Goal: Information Seeking & Learning: Learn about a topic

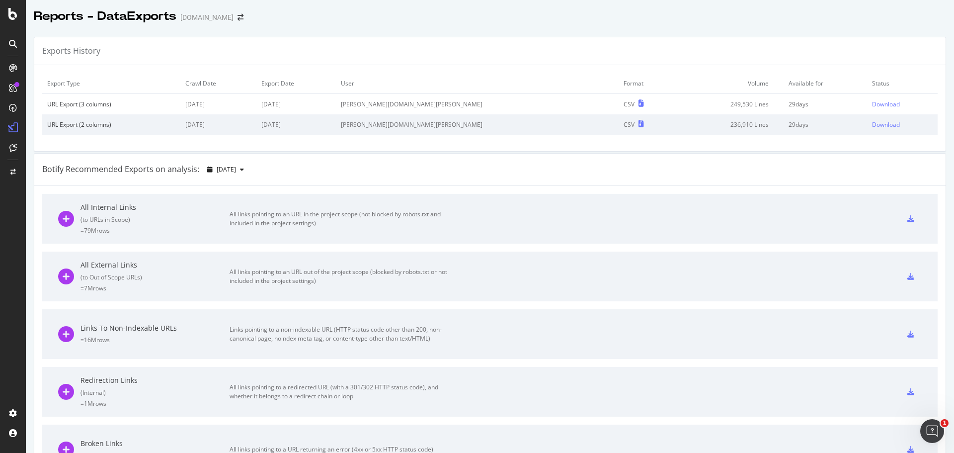
drag, startPoint x: 1139, startPoint y: 1, endPoint x: 9, endPoint y: 67, distance: 1131.0
click at [9, 67] on icon at bounding box center [13, 68] width 8 height 8
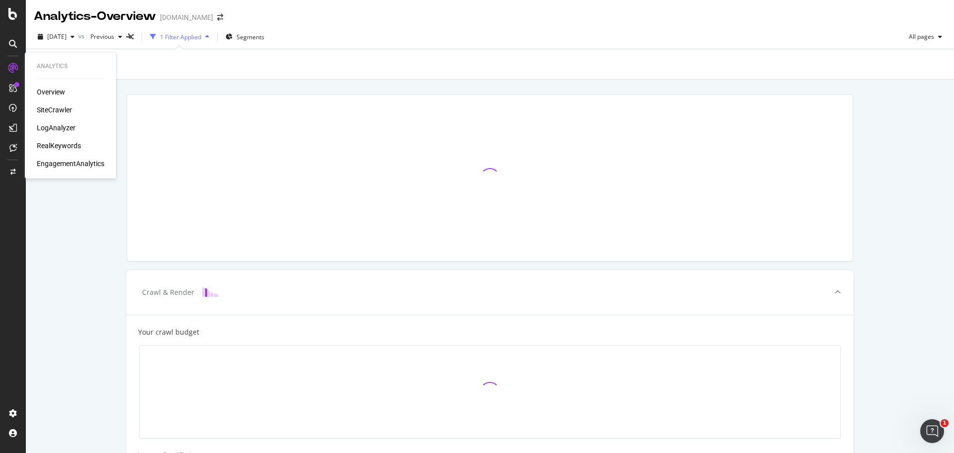
click at [50, 126] on div "LogAnalyzer" at bounding box center [56, 128] width 39 height 10
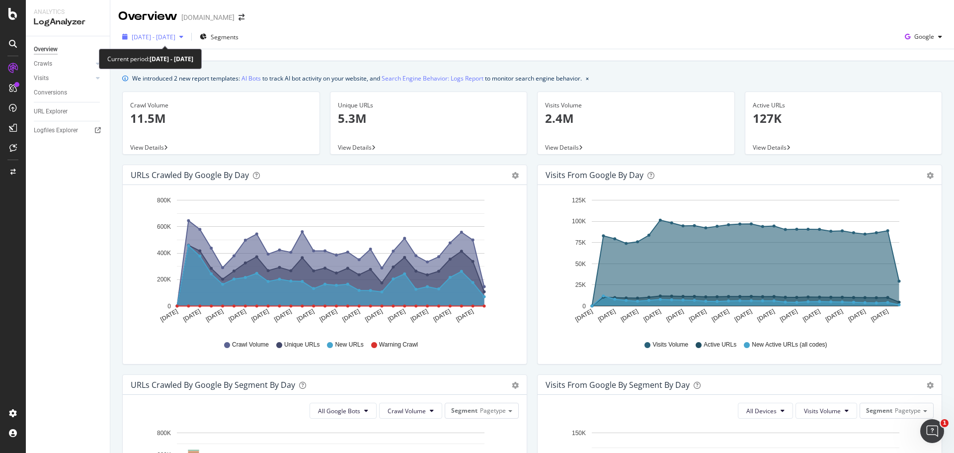
click at [156, 39] on span "[DATE] - [DATE]" at bounding box center [154, 37] width 44 height 8
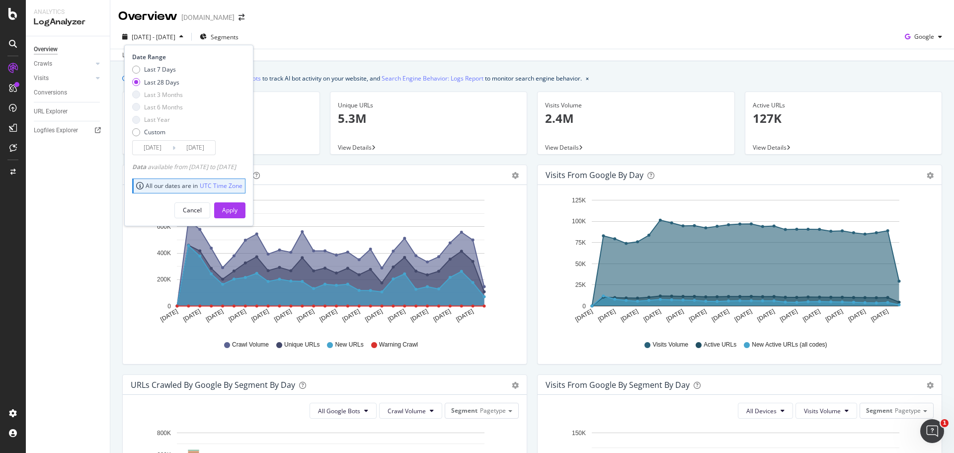
click at [156, 39] on span "[DATE] - [DATE]" at bounding box center [154, 37] width 44 height 8
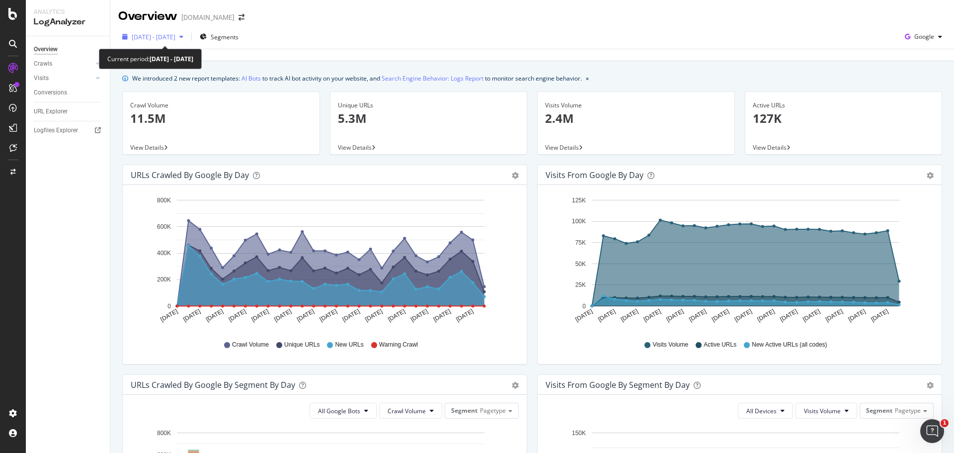
click at [172, 42] on div "[DATE] - [DATE]" at bounding box center [152, 36] width 69 height 15
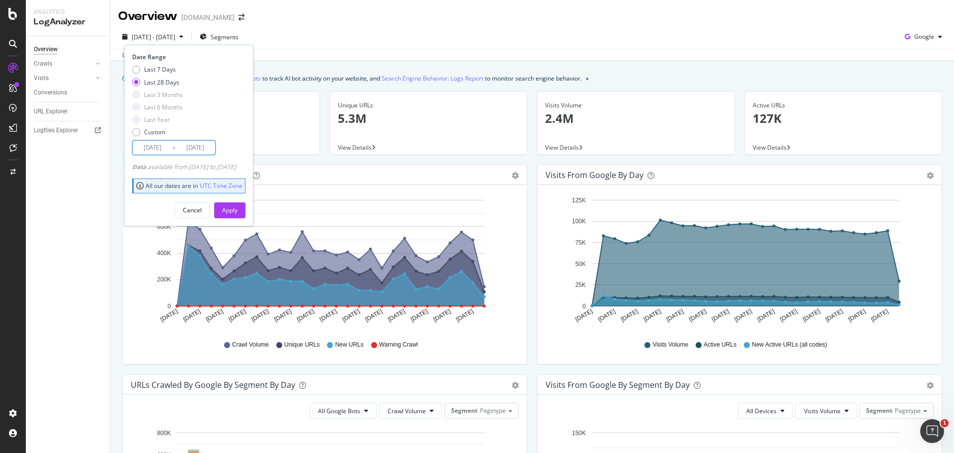
click at [189, 147] on input "[DATE]" at bounding box center [195, 148] width 40 height 14
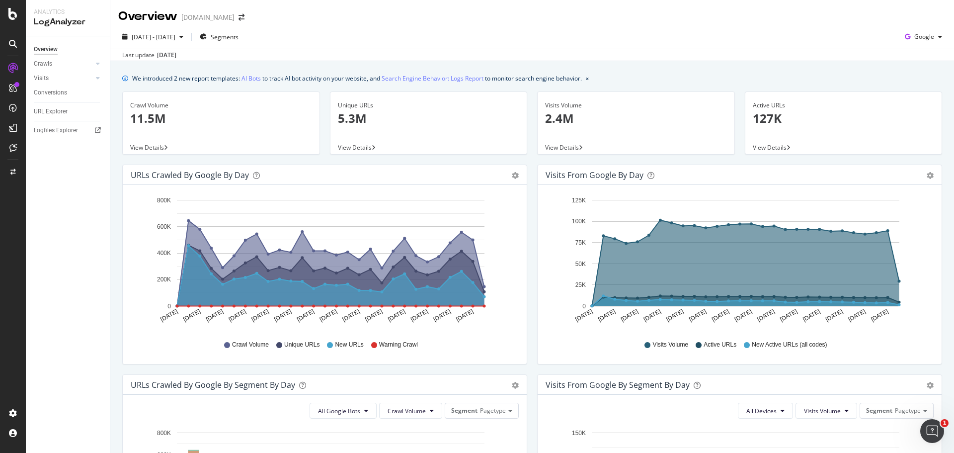
click at [346, 30] on div "[DATE] - [DATE] Segments Google" at bounding box center [532, 39] width 844 height 20
click at [917, 38] on span "Google" at bounding box center [924, 36] width 20 height 8
click at [914, 99] on div "OpenAI" at bounding box center [916, 93] width 69 height 14
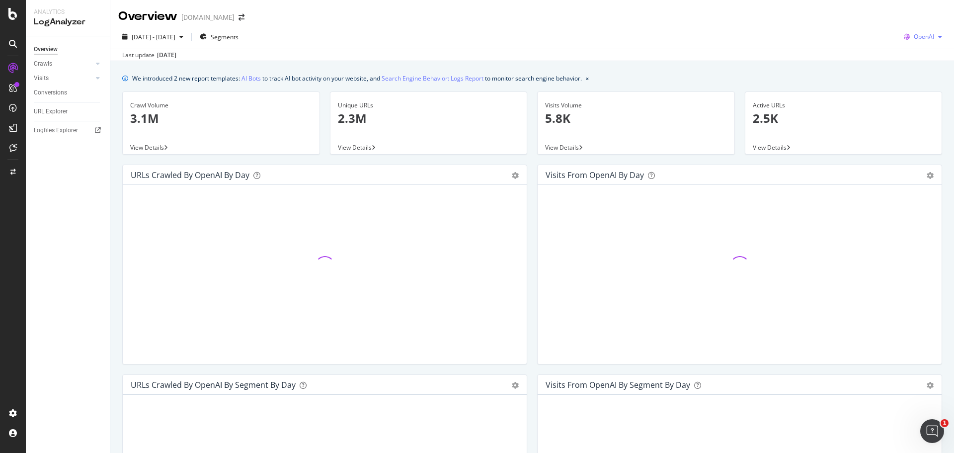
click at [914, 38] on span "OpenAI" at bounding box center [924, 36] width 20 height 8
click at [803, 26] on div "[DATE] - [DATE] Segments OpenAI Last update [DATE]" at bounding box center [532, 43] width 844 height 36
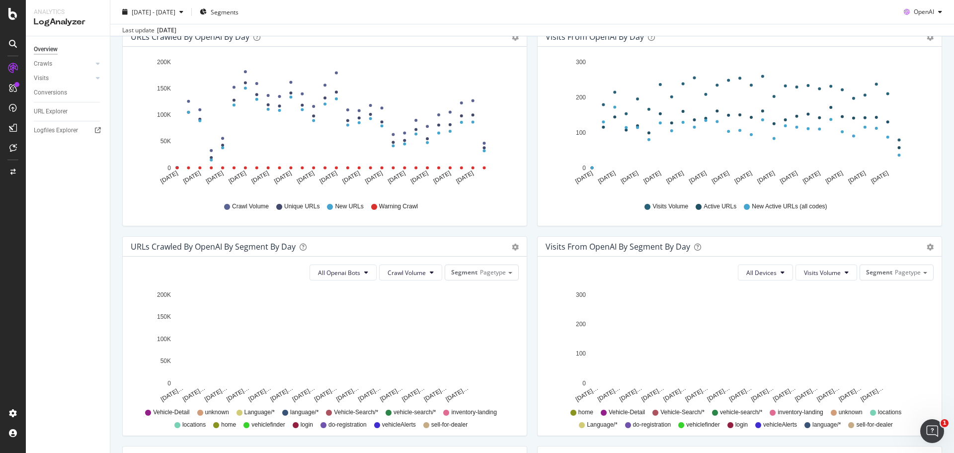
scroll to position [149, 0]
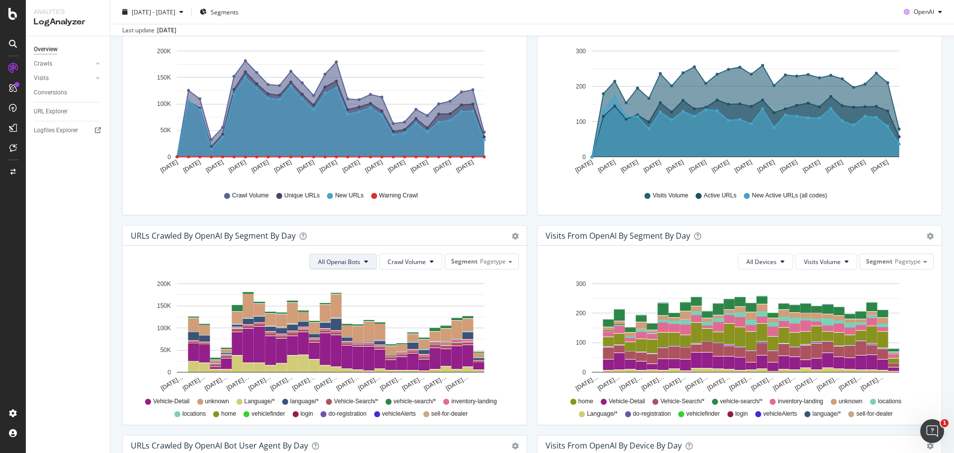
click at [352, 263] on span "All Openai Bots" at bounding box center [339, 261] width 42 height 8
